Goal: Information Seeking & Learning: Learn about a topic

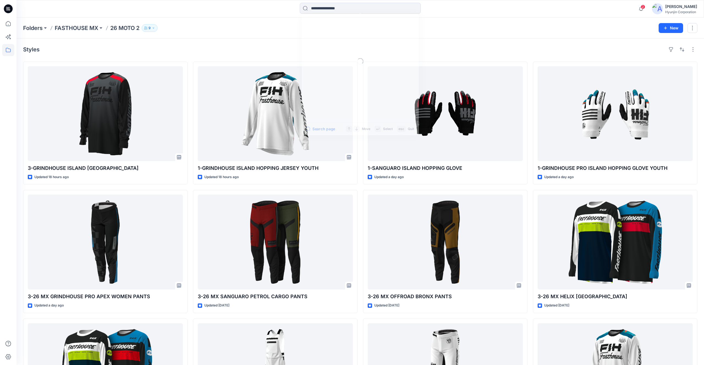
click at [330, 8] on input at bounding box center [360, 8] width 121 height 11
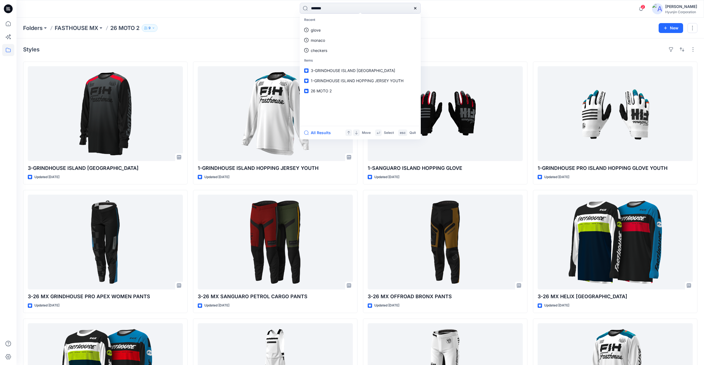
type input "********"
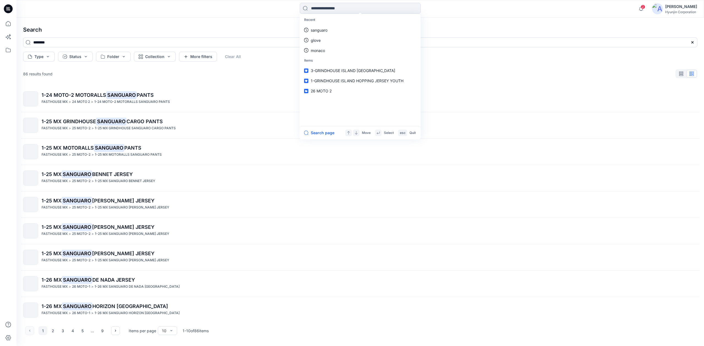
click at [31, 178] on img at bounding box center [31, 178] width 0 height 0
click at [27, 179] on div "Search ******** Type Status Folder Collection More filters Clear All 86 results…" at bounding box center [359, 182] width 687 height 328
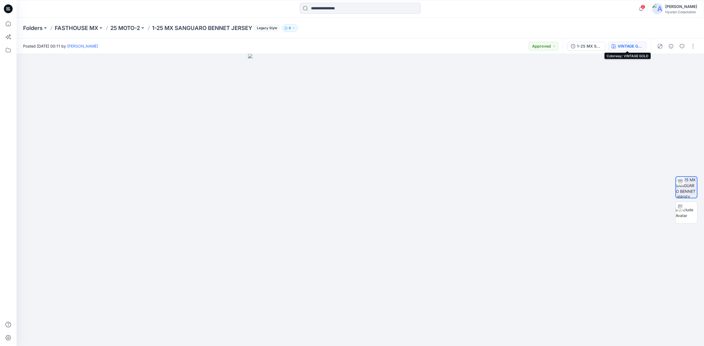
click at [619, 47] on div "VINTAGE GOLD" at bounding box center [629, 46] width 25 height 6
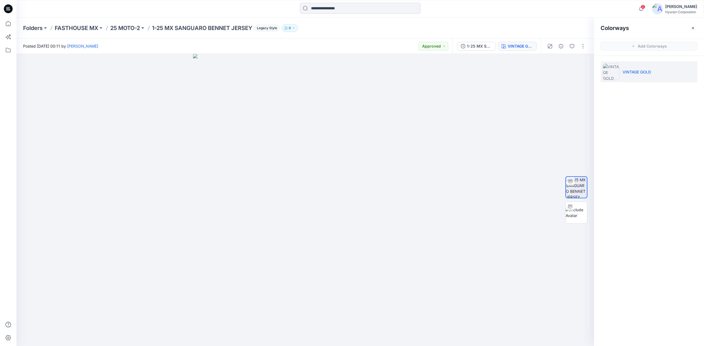
click at [631, 137] on div "Colorways Add Colorways VINTAGE GOLD" at bounding box center [649, 182] width 110 height 328
click at [526, 122] on div at bounding box center [304, 200] width 577 height 292
click at [133, 29] on p "25 MOTO-2" at bounding box center [125, 28] width 30 height 8
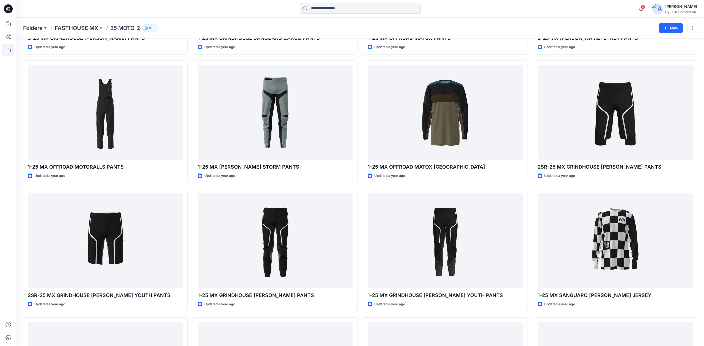
scroll to position [903, 0]
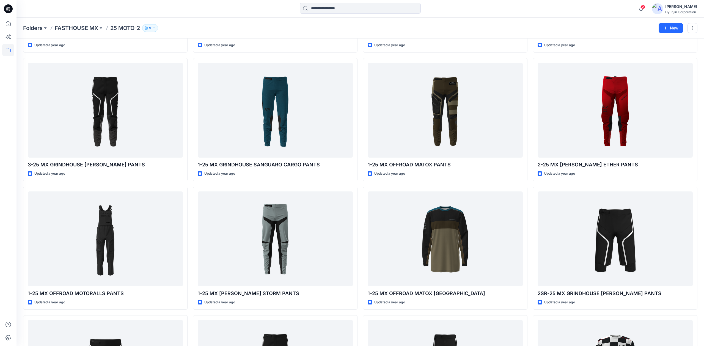
click at [291, 126] on div at bounding box center [275, 110] width 155 height 95
click at [291, 126] on div "Folders FASTHOUSE MX 25 MOTO-2 9 New Styles 9-25 MX SANGUARO [PERSON_NAME] [GEO…" at bounding box center [359, 37] width 687 height 1844
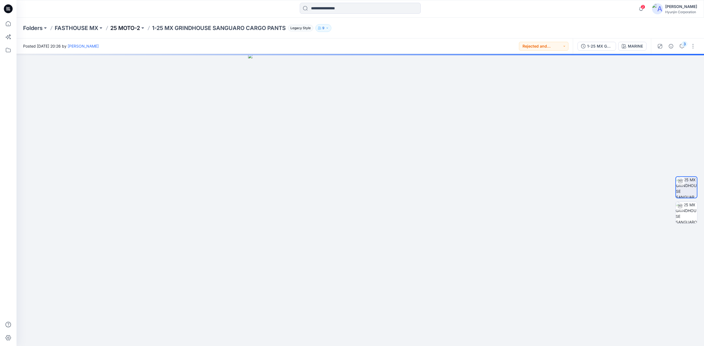
click at [138, 29] on p "25 MOTO-2" at bounding box center [125, 28] width 30 height 8
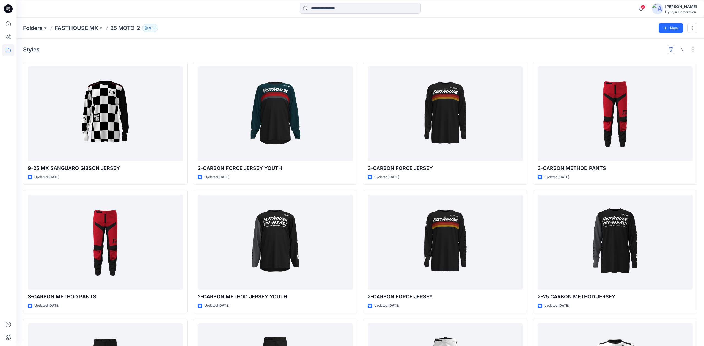
click at [668, 51] on button "button" at bounding box center [670, 49] width 9 height 9
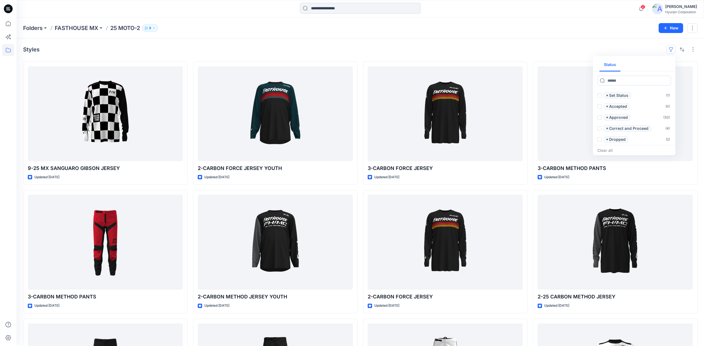
scroll to position [3, 0]
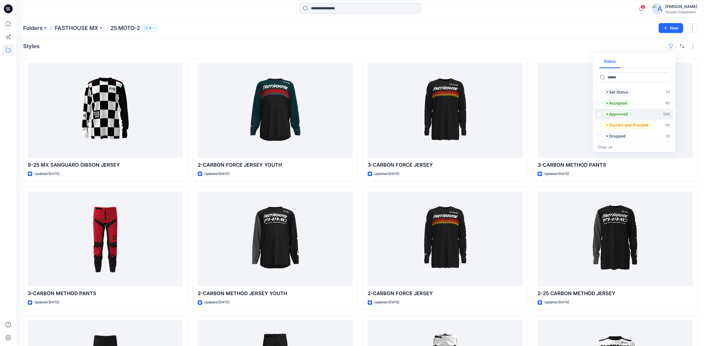
click at [599, 112] on span at bounding box center [599, 114] width 4 height 4
click at [555, 45] on div "Styles 1 Status 1 Set Status ( 1 ) Accepted ( 0 ) Approved ( 30 ) Correct and P…" at bounding box center [360, 46] width 674 height 9
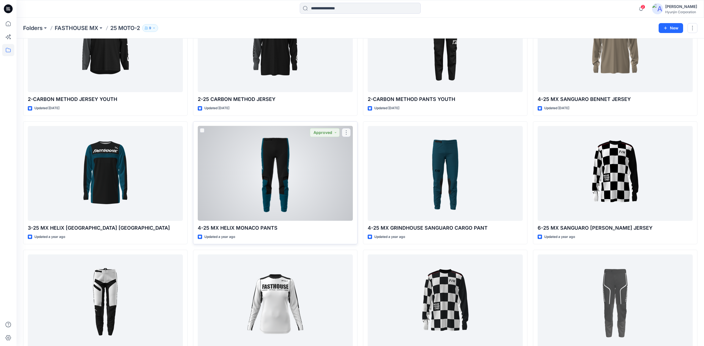
scroll to position [224, 0]
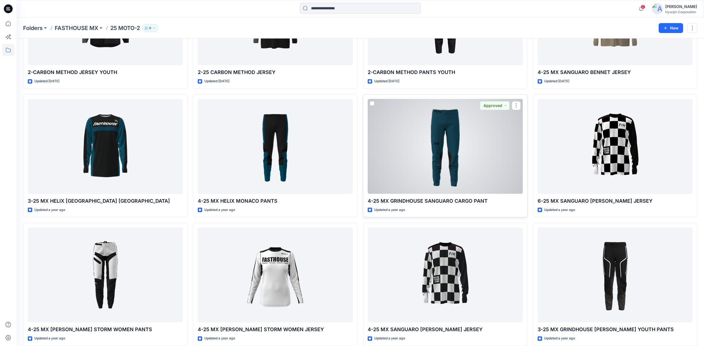
click at [429, 143] on div at bounding box center [444, 146] width 155 height 95
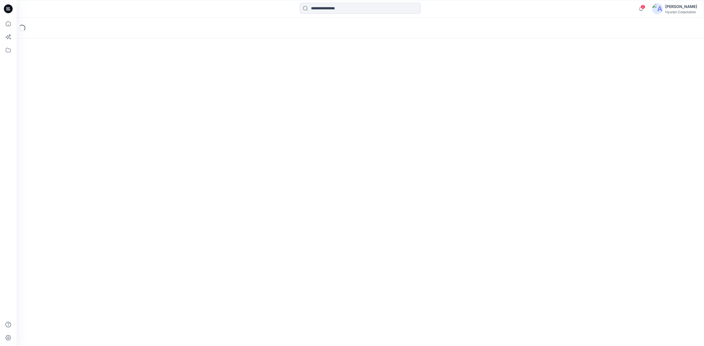
click at [429, 143] on div "Loading..." at bounding box center [359, 182] width 687 height 328
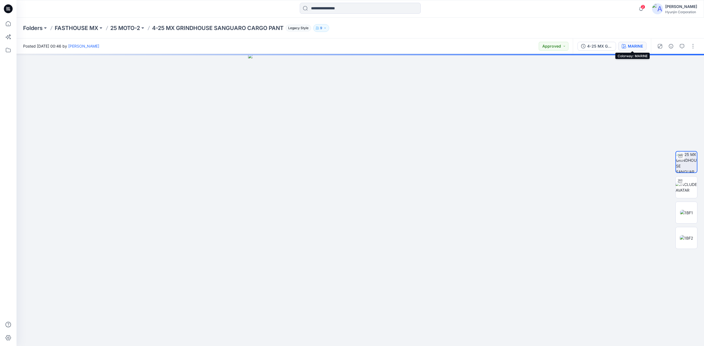
click at [636, 47] on div "MARINE" at bounding box center [634, 46] width 15 height 6
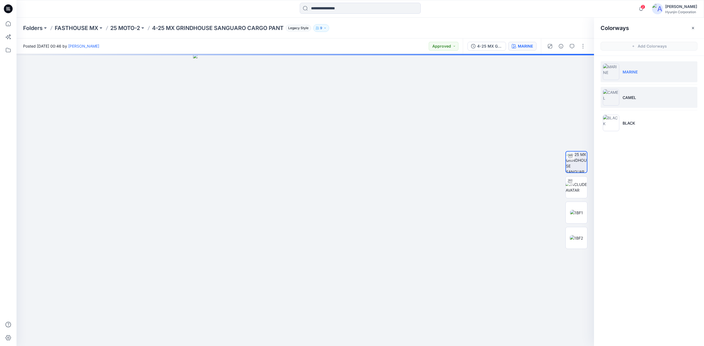
click at [647, 97] on li "CAMEL" at bounding box center [648, 97] width 97 height 21
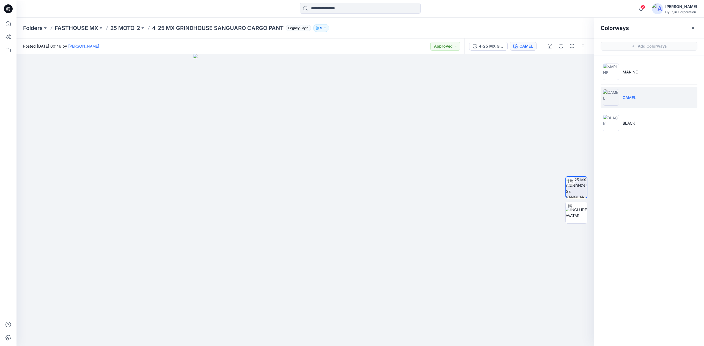
click at [648, 93] on li "CAMEL" at bounding box center [648, 97] width 97 height 21
drag, startPoint x: 345, startPoint y: 176, endPoint x: 378, endPoint y: 179, distance: 32.6
click at [378, 179] on div at bounding box center [304, 200] width 577 height 292
click at [128, 30] on p "25 MOTO-2" at bounding box center [125, 28] width 30 height 8
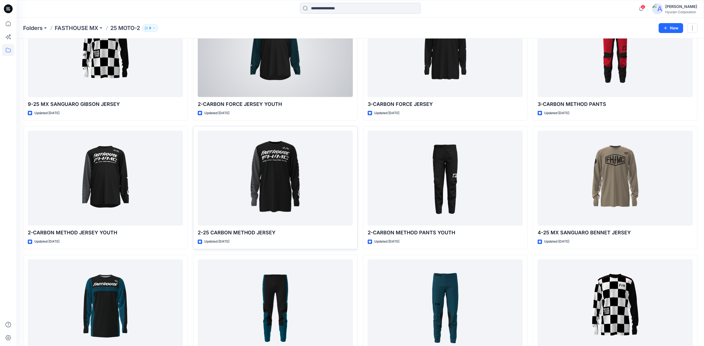
scroll to position [81, 0]
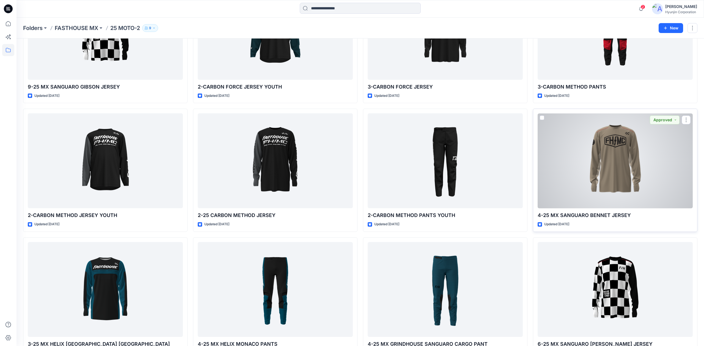
click at [620, 183] on div at bounding box center [614, 160] width 155 height 95
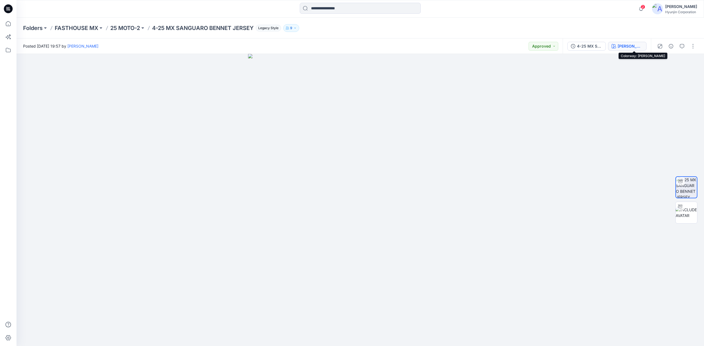
click at [637, 47] on div "[PERSON_NAME]" at bounding box center [629, 46] width 25 height 6
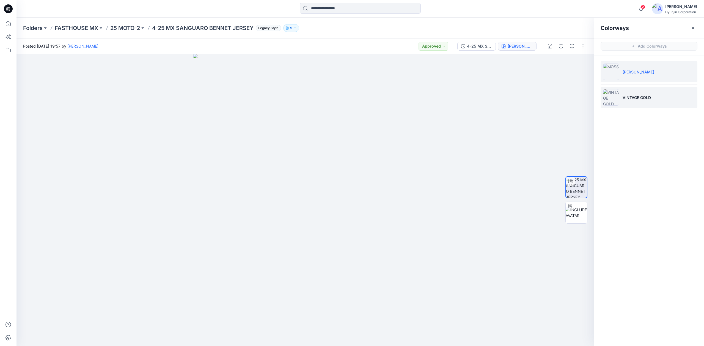
click at [641, 101] on li "VINTAGE GOLD" at bounding box center [648, 97] width 97 height 21
drag, startPoint x: 308, startPoint y: 164, endPoint x: 463, endPoint y: 191, distance: 157.9
click at [343, 168] on div at bounding box center [304, 200] width 577 height 292
drag, startPoint x: 379, startPoint y: 173, endPoint x: 336, endPoint y: 172, distance: 42.4
click at [336, 172] on div at bounding box center [304, 200] width 577 height 292
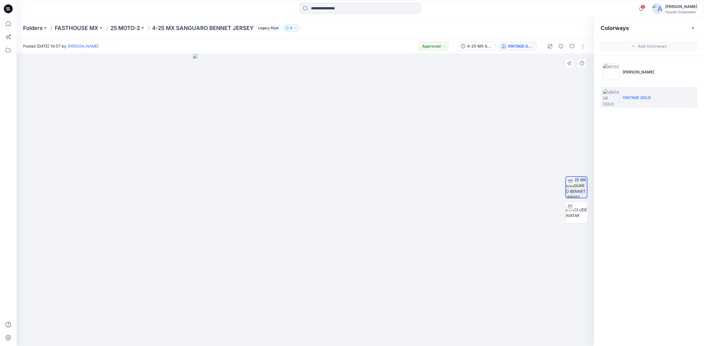
drag, startPoint x: 336, startPoint y: 172, endPoint x: 275, endPoint y: 168, distance: 61.1
click at [275, 168] on div at bounding box center [304, 200] width 577 height 292
drag, startPoint x: 335, startPoint y: 170, endPoint x: 285, endPoint y: 169, distance: 50.0
click at [285, 169] on div at bounding box center [304, 200] width 577 height 292
click at [127, 30] on p "25 MOTO-2" at bounding box center [125, 28] width 30 height 8
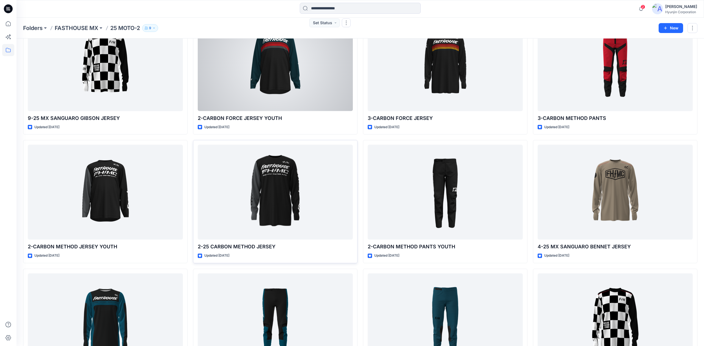
scroll to position [84, 0]
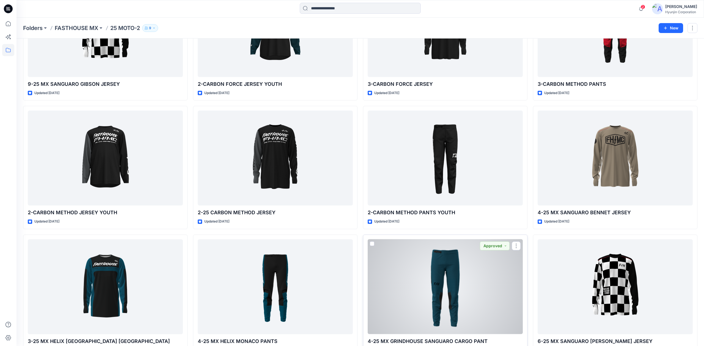
click at [429, 269] on div at bounding box center [444, 286] width 155 height 95
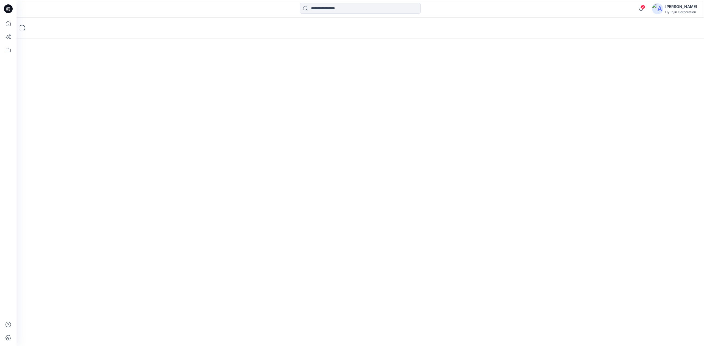
click at [429, 269] on div "Loading..." at bounding box center [359, 182] width 687 height 328
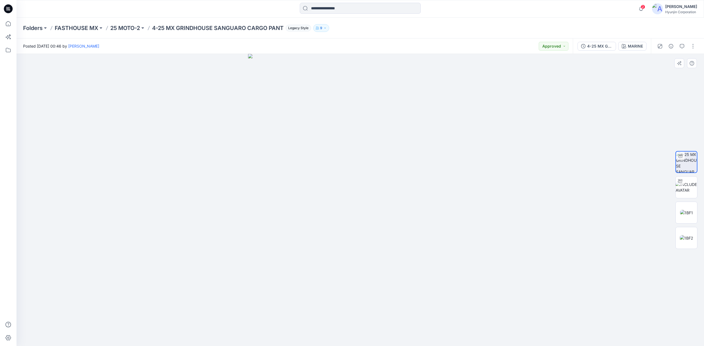
drag, startPoint x: 379, startPoint y: 182, endPoint x: 247, endPoint y: 181, distance: 132.2
click at [246, 181] on div at bounding box center [359, 200] width 687 height 292
click at [630, 48] on div "MARINE" at bounding box center [634, 46] width 15 height 6
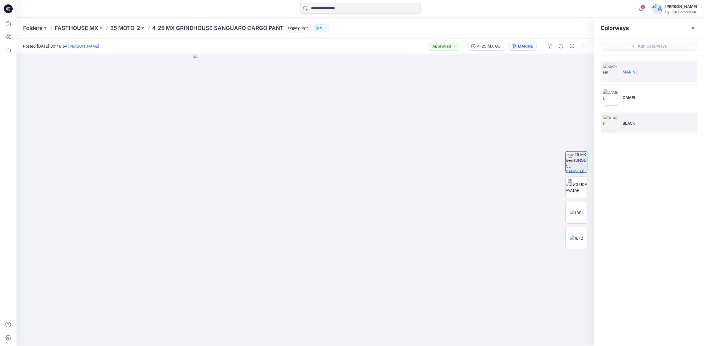
click at [631, 119] on li "BLACK" at bounding box center [648, 122] width 97 height 21
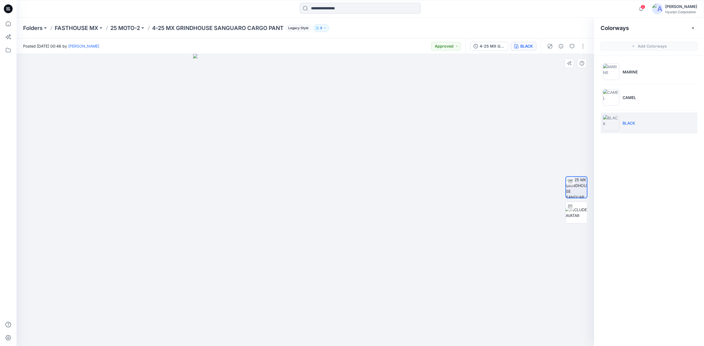
drag, startPoint x: 334, startPoint y: 156, endPoint x: 196, endPoint y: 170, distance: 138.5
click at [199, 170] on div at bounding box center [304, 200] width 577 height 292
drag, startPoint x: 331, startPoint y: 147, endPoint x: 323, endPoint y: 148, distance: 7.7
click at [323, 148] on div at bounding box center [304, 200] width 577 height 292
drag, startPoint x: 325, startPoint y: 219, endPoint x: 243, endPoint y: 221, distance: 82.2
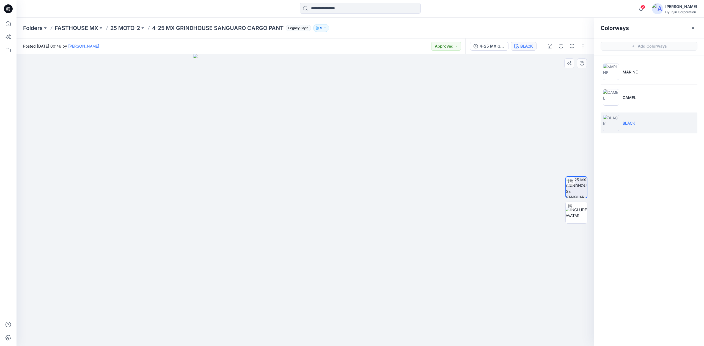
click at [242, 221] on div at bounding box center [304, 200] width 577 height 292
click at [124, 28] on p "25 MOTO-2" at bounding box center [125, 28] width 30 height 8
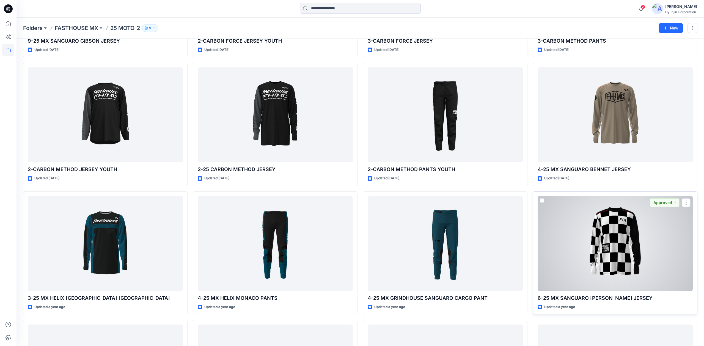
scroll to position [128, 0]
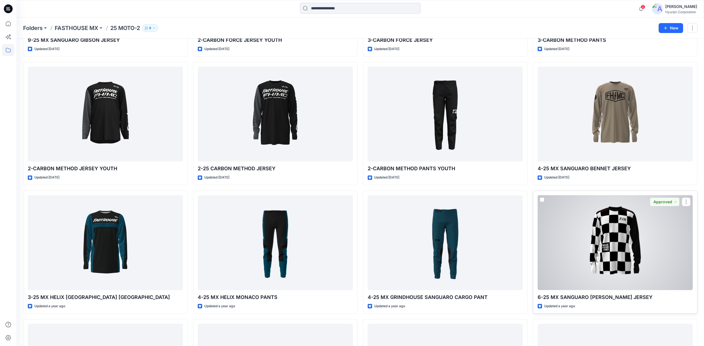
click at [598, 242] on div at bounding box center [614, 242] width 155 height 95
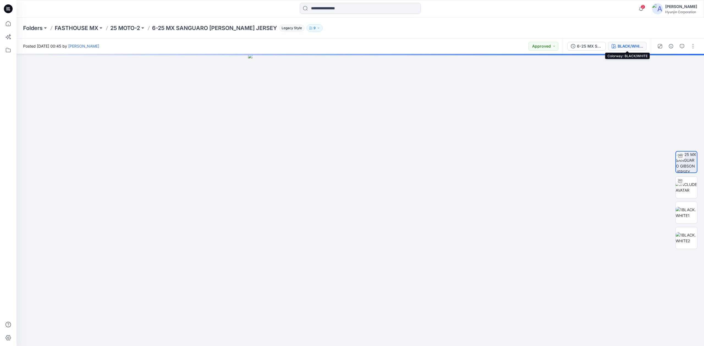
click at [630, 48] on div "BLACK/WHITE" at bounding box center [629, 46] width 25 height 6
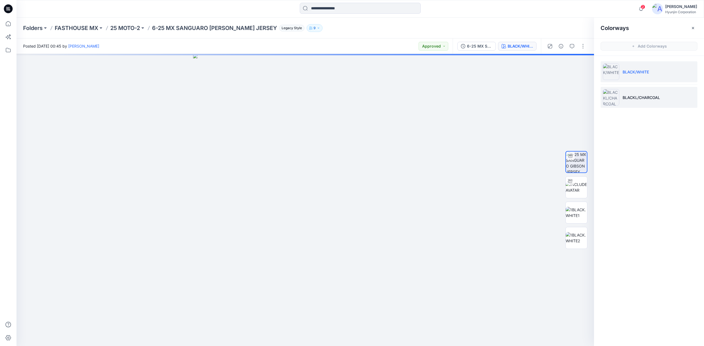
click at [632, 95] on p "BLACKL/CHARCOAL" at bounding box center [640, 98] width 37 height 6
click at [625, 92] on li "BLACKL/CHARCOAL" at bounding box center [648, 97] width 97 height 21
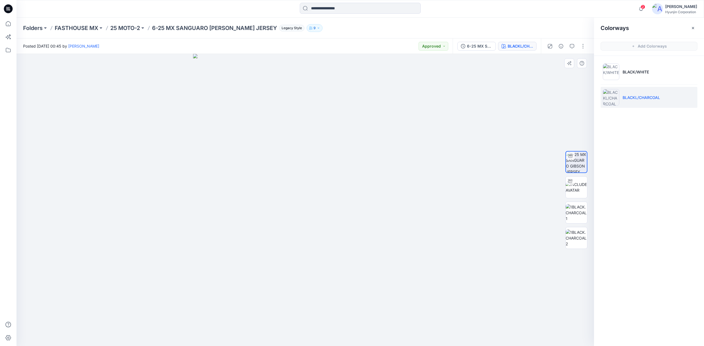
drag, startPoint x: 318, startPoint y: 173, endPoint x: 295, endPoint y: 177, distance: 23.3
click at [233, 171] on div at bounding box center [304, 200] width 577 height 292
drag, startPoint x: 275, startPoint y: 178, endPoint x: 298, endPoint y: 180, distance: 22.6
click at [298, 180] on div at bounding box center [304, 200] width 577 height 292
drag, startPoint x: 271, startPoint y: 192, endPoint x: 457, endPoint y: 199, distance: 185.9
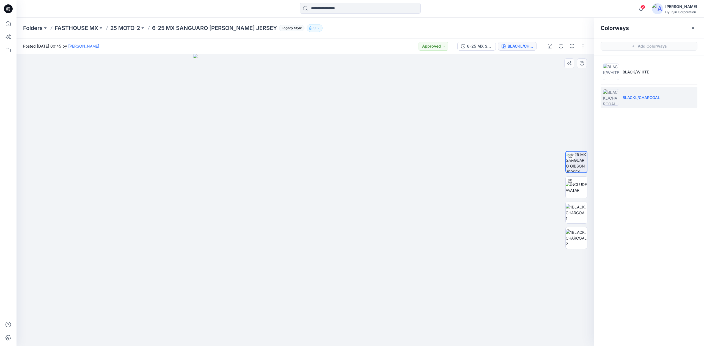
click at [300, 195] on div at bounding box center [304, 200] width 577 height 292
drag, startPoint x: 368, startPoint y: 168, endPoint x: 272, endPoint y: 174, distance: 95.8
click at [272, 174] on div at bounding box center [304, 200] width 577 height 292
click at [132, 26] on p "25 MOTO-2" at bounding box center [125, 28] width 30 height 8
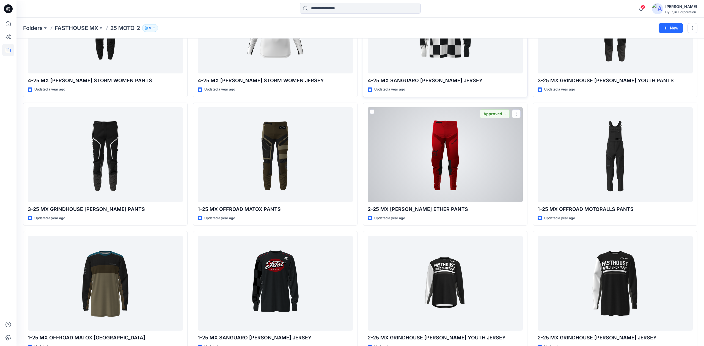
scroll to position [494, 0]
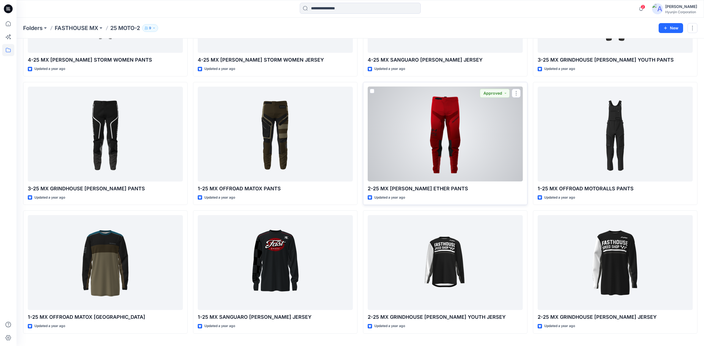
click at [401, 155] on div at bounding box center [444, 134] width 155 height 95
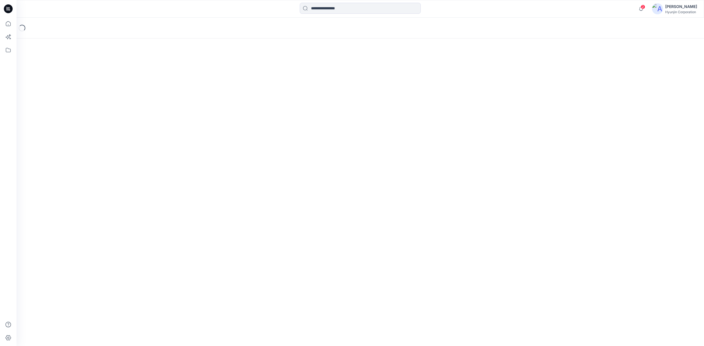
click at [401, 156] on div "Loading..." at bounding box center [359, 182] width 687 height 328
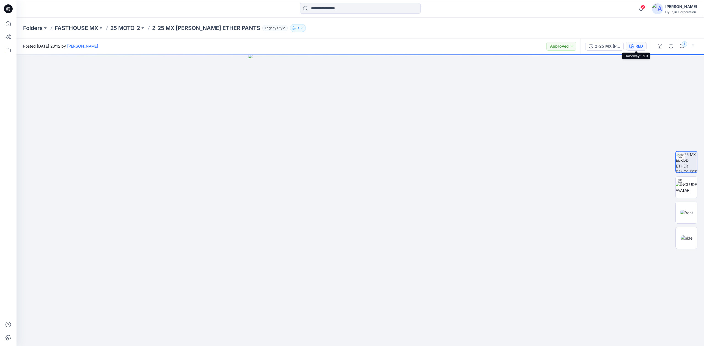
click at [638, 45] on div "RED" at bounding box center [638, 46] width 7 height 6
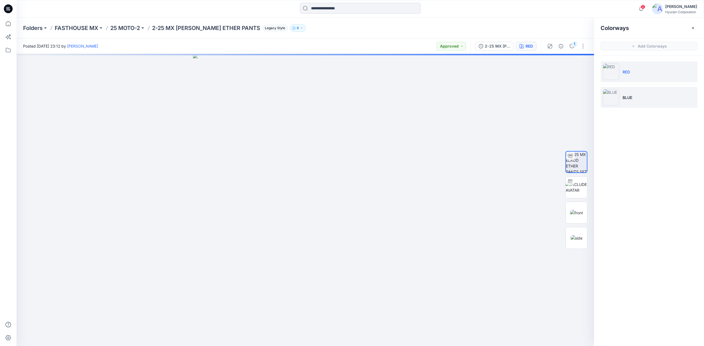
click at [637, 89] on li "BLUE" at bounding box center [648, 97] width 97 height 21
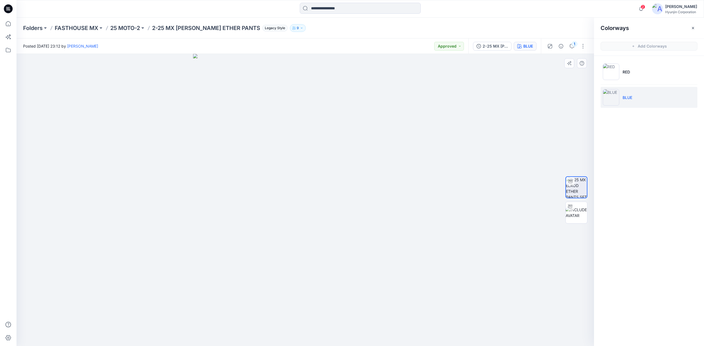
drag, startPoint x: 337, startPoint y: 146, endPoint x: 165, endPoint y: 147, distance: 172.6
click at [165, 147] on div at bounding box center [304, 200] width 577 height 292
click at [629, 71] on p "RED" at bounding box center [625, 72] width 7 height 6
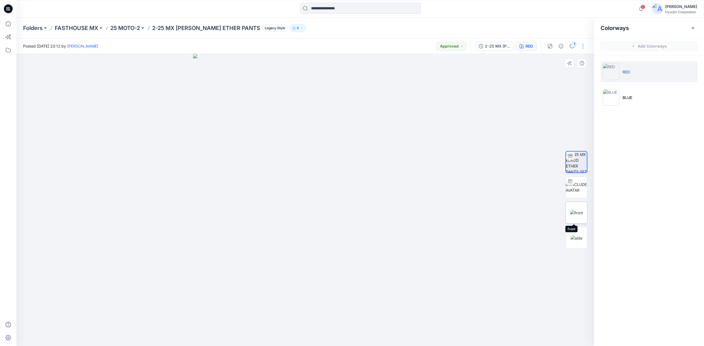
click at [576, 210] on img at bounding box center [576, 213] width 13 height 6
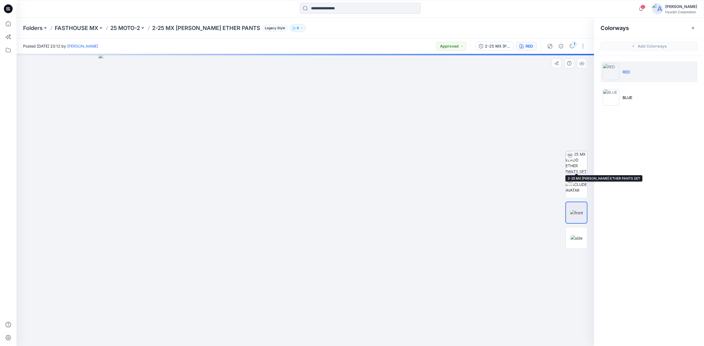
click at [580, 160] on img at bounding box center [575, 161] width 21 height 21
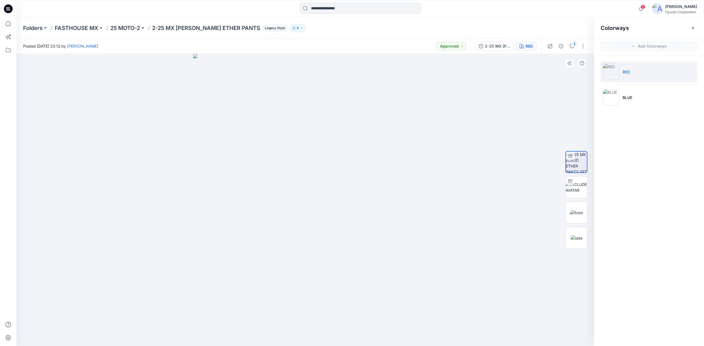
drag, startPoint x: 325, startPoint y: 187, endPoint x: 210, endPoint y: 191, distance: 114.9
click at [210, 190] on div at bounding box center [304, 200] width 577 height 292
drag, startPoint x: 339, startPoint y: 186, endPoint x: 344, endPoint y: 187, distance: 4.8
click at [344, 187] on div at bounding box center [304, 200] width 577 height 292
click at [132, 26] on p "25 MOTO-2" at bounding box center [125, 28] width 30 height 8
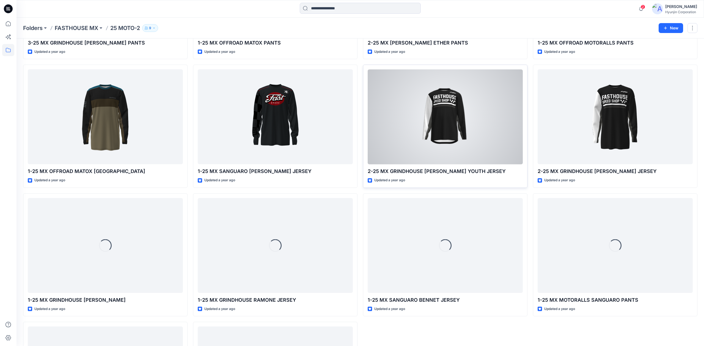
scroll to position [745, 0]
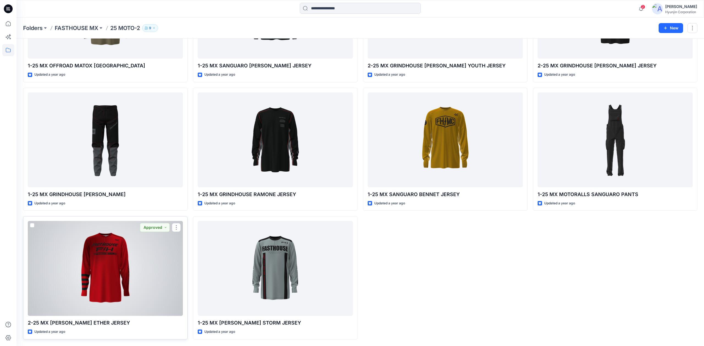
click at [85, 255] on div at bounding box center [105, 268] width 155 height 95
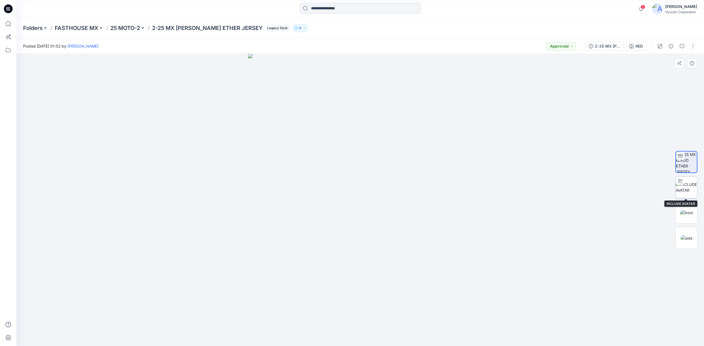
click at [684, 189] on img at bounding box center [685, 187] width 21 height 12
drag, startPoint x: 400, startPoint y: 175, endPoint x: 417, endPoint y: 194, distance: 25.1
click at [417, 194] on div at bounding box center [359, 200] width 687 height 292
click at [641, 47] on div "RED" at bounding box center [638, 46] width 7 height 6
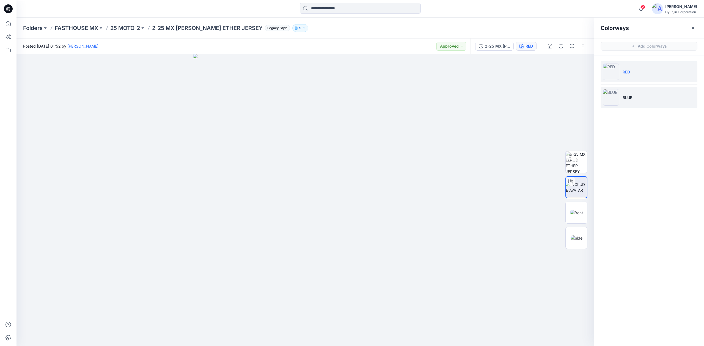
click at [629, 99] on p "BLUE" at bounding box center [627, 98] width 10 height 6
drag, startPoint x: 330, startPoint y: 196, endPoint x: 327, endPoint y: 200, distance: 5.3
click at [327, 200] on div at bounding box center [304, 200] width 577 height 292
click at [131, 27] on p "25 MOTO-2" at bounding box center [125, 28] width 30 height 8
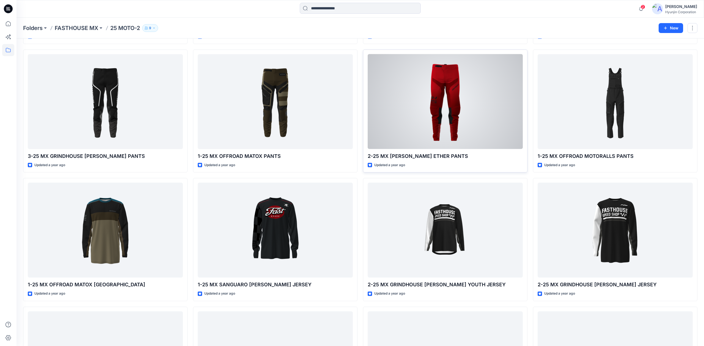
scroll to position [554, 0]
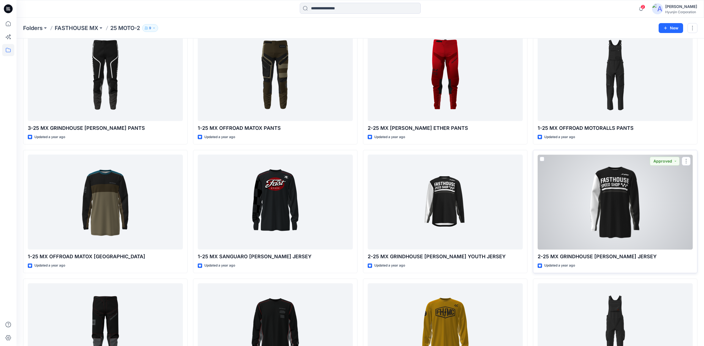
click at [635, 226] on div at bounding box center [614, 201] width 155 height 95
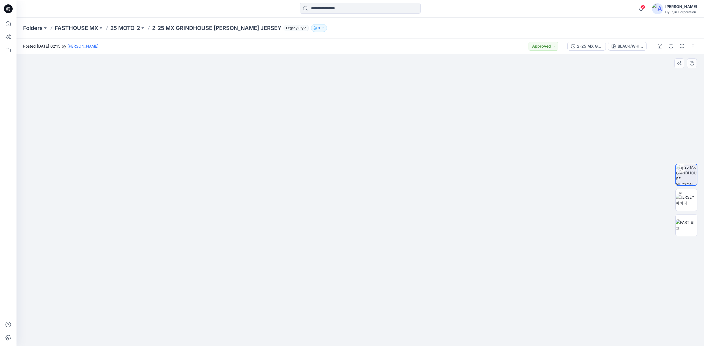
drag, startPoint x: 336, startPoint y: 188, endPoint x: 294, endPoint y: 194, distance: 42.5
click at [294, 194] on div at bounding box center [359, 200] width 687 height 292
click at [628, 49] on button "BLACK/WHITE" at bounding box center [627, 46] width 38 height 9
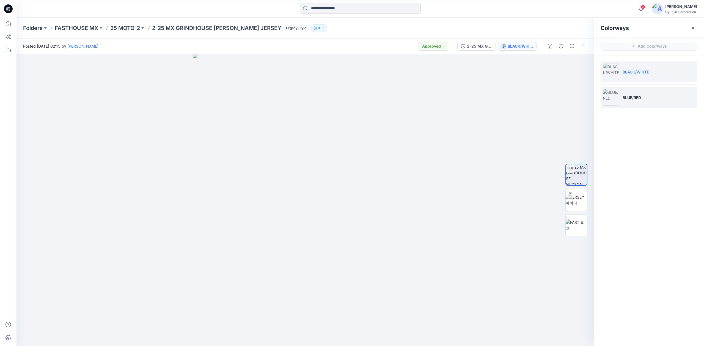
click at [624, 99] on p "BLUE/RED" at bounding box center [631, 98] width 18 height 6
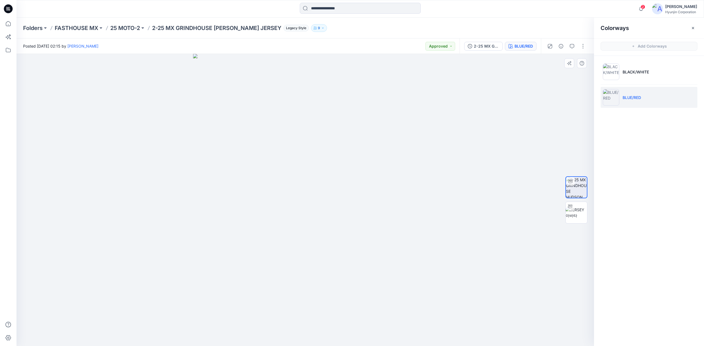
drag, startPoint x: 306, startPoint y: 186, endPoint x: 350, endPoint y: 189, distance: 43.5
click at [350, 189] on div at bounding box center [304, 200] width 577 height 292
drag, startPoint x: 341, startPoint y: 188, endPoint x: 316, endPoint y: 193, distance: 25.9
click at [316, 193] on div at bounding box center [304, 200] width 577 height 292
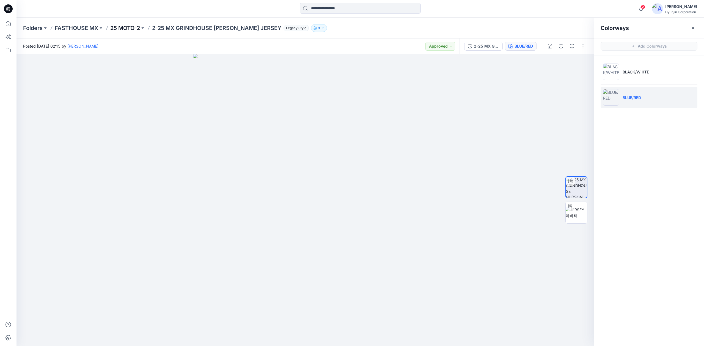
click at [123, 24] on p "25 MOTO-2" at bounding box center [125, 28] width 30 height 8
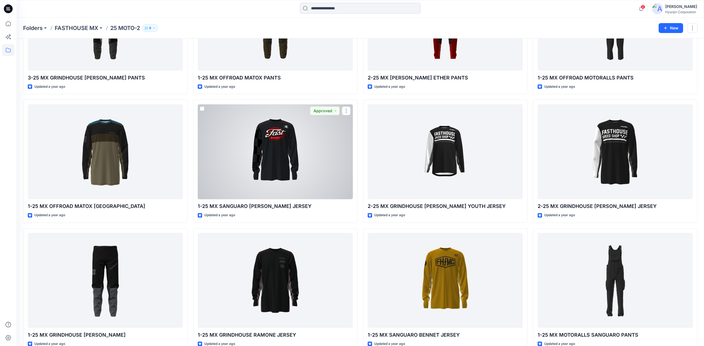
scroll to position [567, 0]
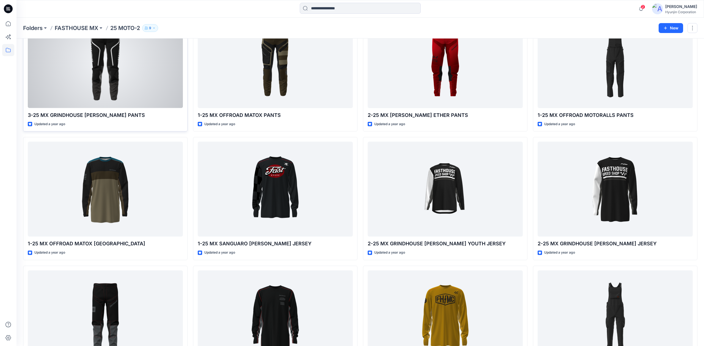
click at [113, 72] on div at bounding box center [105, 60] width 155 height 95
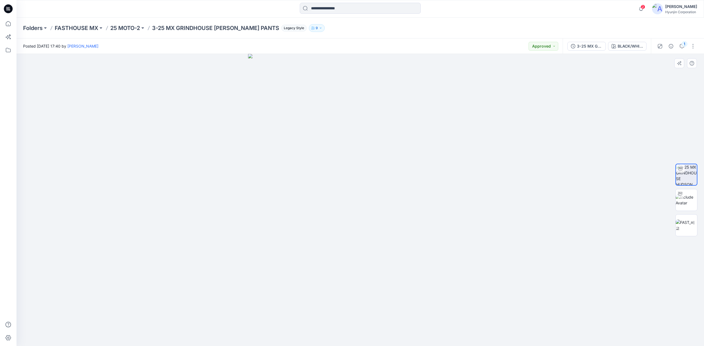
drag, startPoint x: 390, startPoint y: 161, endPoint x: 269, endPoint y: 165, distance: 121.0
click at [265, 165] on div at bounding box center [359, 200] width 687 height 292
drag, startPoint x: 372, startPoint y: 174, endPoint x: 358, endPoint y: 173, distance: 13.8
click at [352, 173] on div at bounding box center [359, 200] width 687 height 292
click at [622, 48] on div "BLACK/WHITE" at bounding box center [629, 46] width 25 height 6
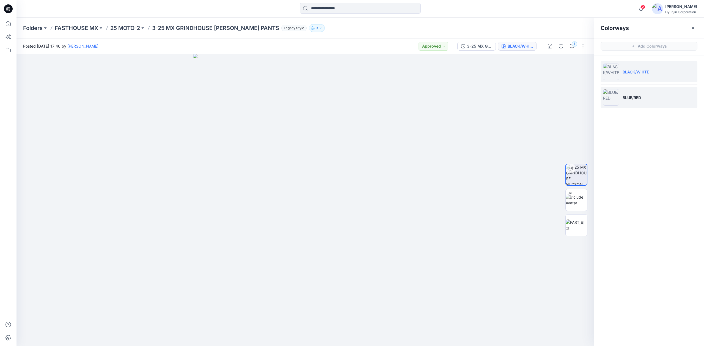
click at [616, 102] on img at bounding box center [610, 97] width 16 height 16
click at [618, 103] on img at bounding box center [610, 97] width 16 height 16
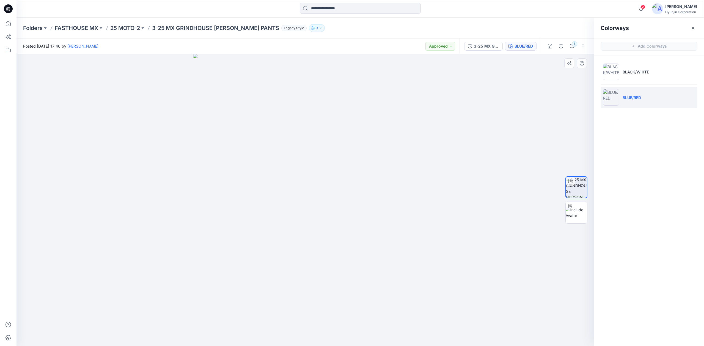
drag, startPoint x: 320, startPoint y: 175, endPoint x: 242, endPoint y: 194, distance: 80.3
click at [242, 194] on div at bounding box center [304, 200] width 577 height 292
drag, startPoint x: 312, startPoint y: 138, endPoint x: 316, endPoint y: 153, distance: 15.7
click at [316, 153] on div at bounding box center [304, 200] width 577 height 292
